Goal: Find specific page/section: Find specific page/section

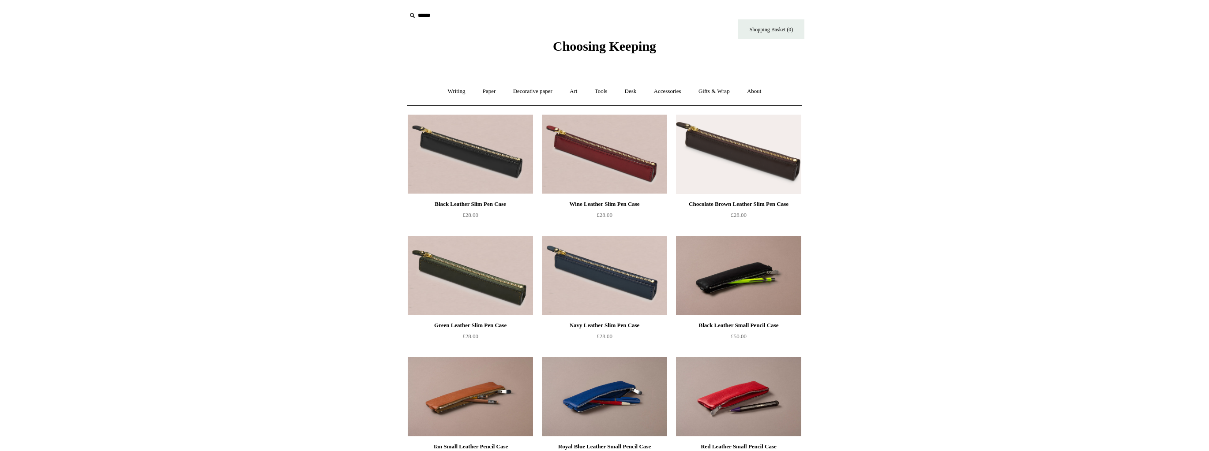
click at [752, 270] on img at bounding box center [738, 275] width 125 height 79
drag, startPoint x: 860, startPoint y: 186, endPoint x: 864, endPoint y: 178, distance: 8.9
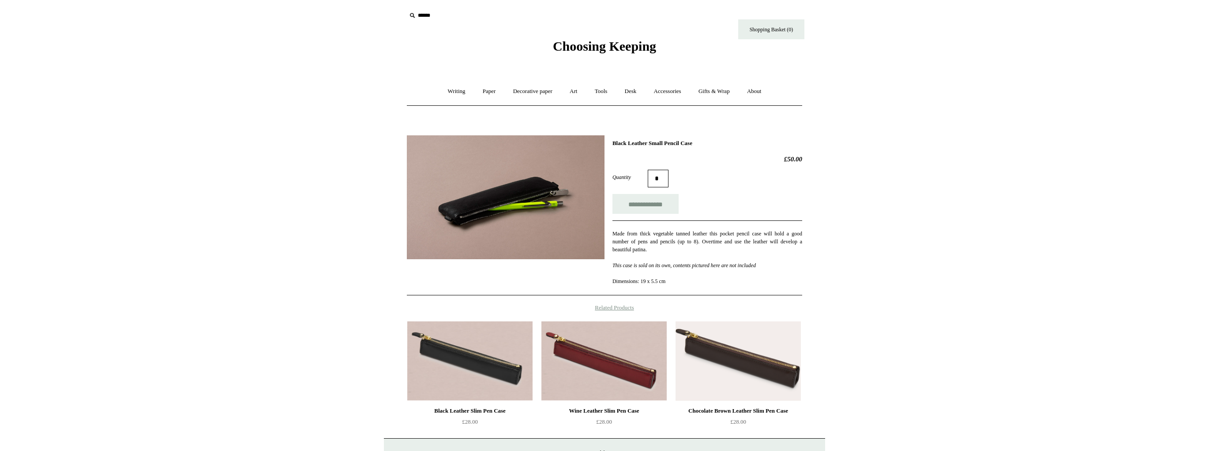
click at [489, 374] on img at bounding box center [469, 361] width 125 height 79
